Goal: Transaction & Acquisition: Purchase product/service

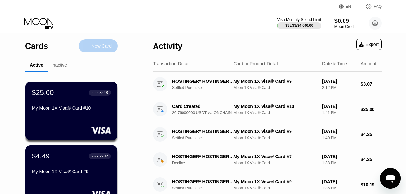
click at [101, 41] on div "New Card" at bounding box center [98, 45] width 39 height 13
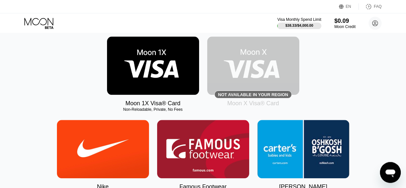
scroll to position [100, 0]
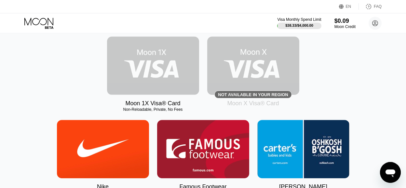
click at [155, 61] on img at bounding box center [153, 65] width 92 height 58
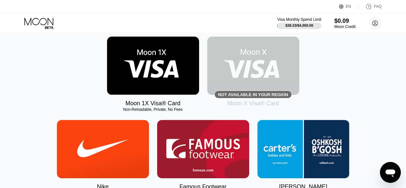
scroll to position [0, 0]
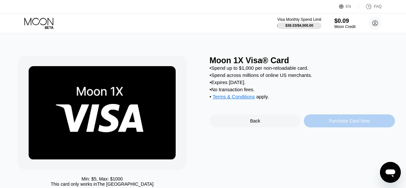
click at [347, 123] on div "Purchase Card Now" at bounding box center [349, 120] width 41 height 5
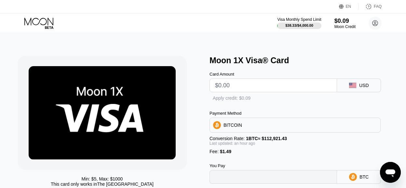
type input "0"
click at [246, 88] on input "text" at bounding box center [273, 85] width 117 height 13
click at [240, 86] on input "text" at bounding box center [273, 85] width 117 height 13
type input "$16"
type input "0.00015520"
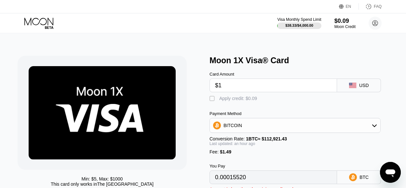
type input "$15"
type input "0.00014632"
type input "$15"
click at [271, 126] on div "BITCOIN" at bounding box center [295, 125] width 171 height 13
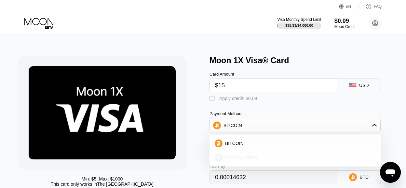
click at [229, 155] on div "USDT on TRON" at bounding box center [295, 157] width 167 height 13
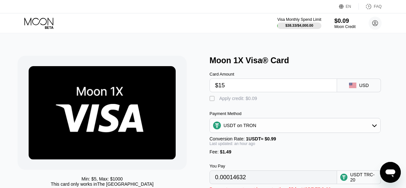
click at [243, 128] on div "USDT on TRON" at bounding box center [240, 125] width 33 height 5
type input "16.66"
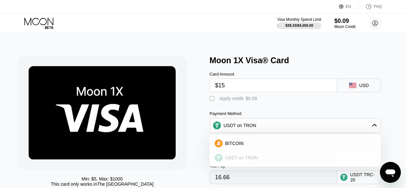
click at [233, 160] on span "USDT on TRON" at bounding box center [241, 157] width 33 height 5
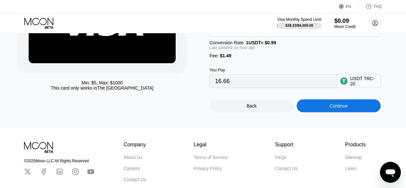
scroll to position [108, 0]
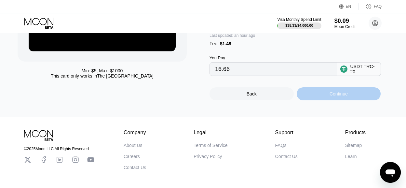
click at [346, 96] on div "Continue" at bounding box center [339, 93] width 18 height 5
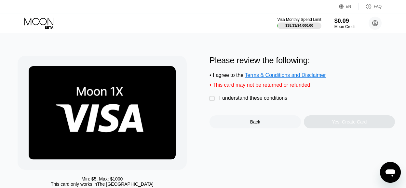
click at [210, 100] on div "" at bounding box center [213, 98] width 7 height 7
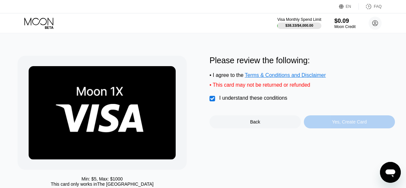
click at [331, 124] on div "Yes, Create Card" at bounding box center [349, 121] width 91 height 13
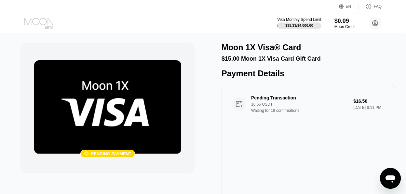
click at [42, 21] on icon at bounding box center [39, 23] width 30 height 11
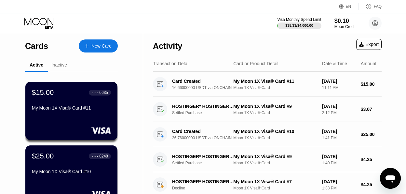
drag, startPoint x: 0, startPoint y: 0, endPoint x: 216, endPoint y: 54, distance: 223.2
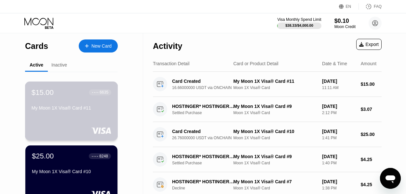
click at [59, 108] on div "My Moon 1X Visa® Card #11" at bounding box center [72, 107] width 80 height 5
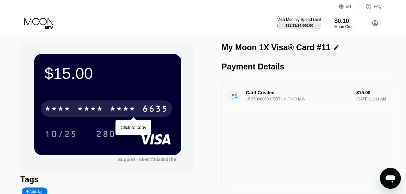
click at [157, 109] on div "6635" at bounding box center [155, 109] width 26 height 10
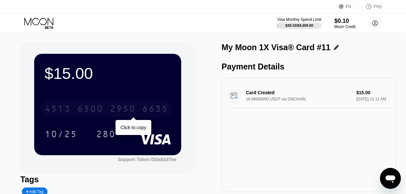
click at [160, 107] on div "6635" at bounding box center [155, 109] width 26 height 10
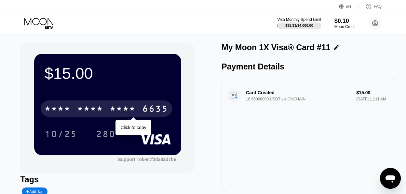
click at [157, 106] on div "6635" at bounding box center [155, 109] width 26 height 10
